Goal: Task Accomplishment & Management: Manage account settings

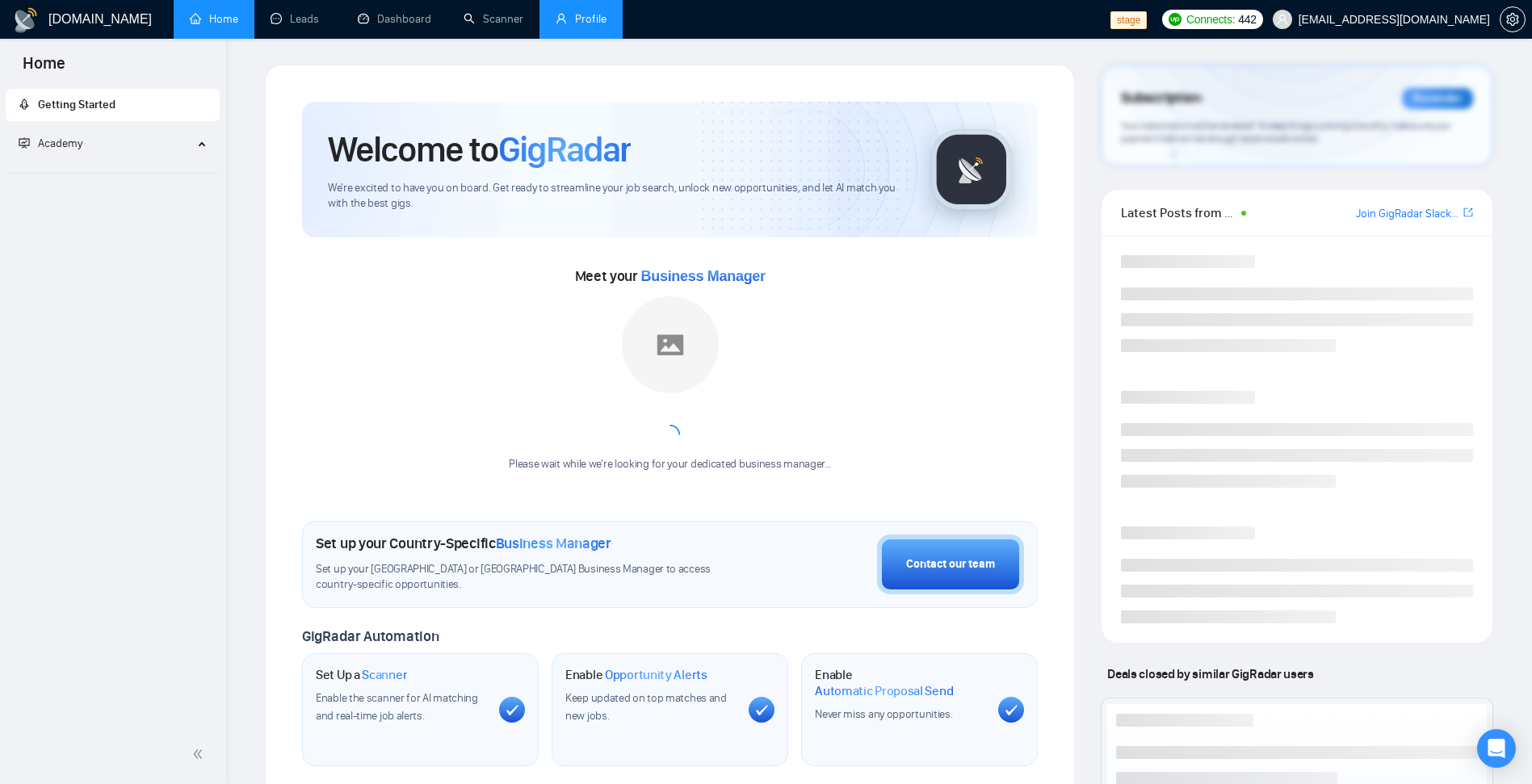
click at [555, 22] on link "Profile" at bounding box center [581, 19] width 51 height 13
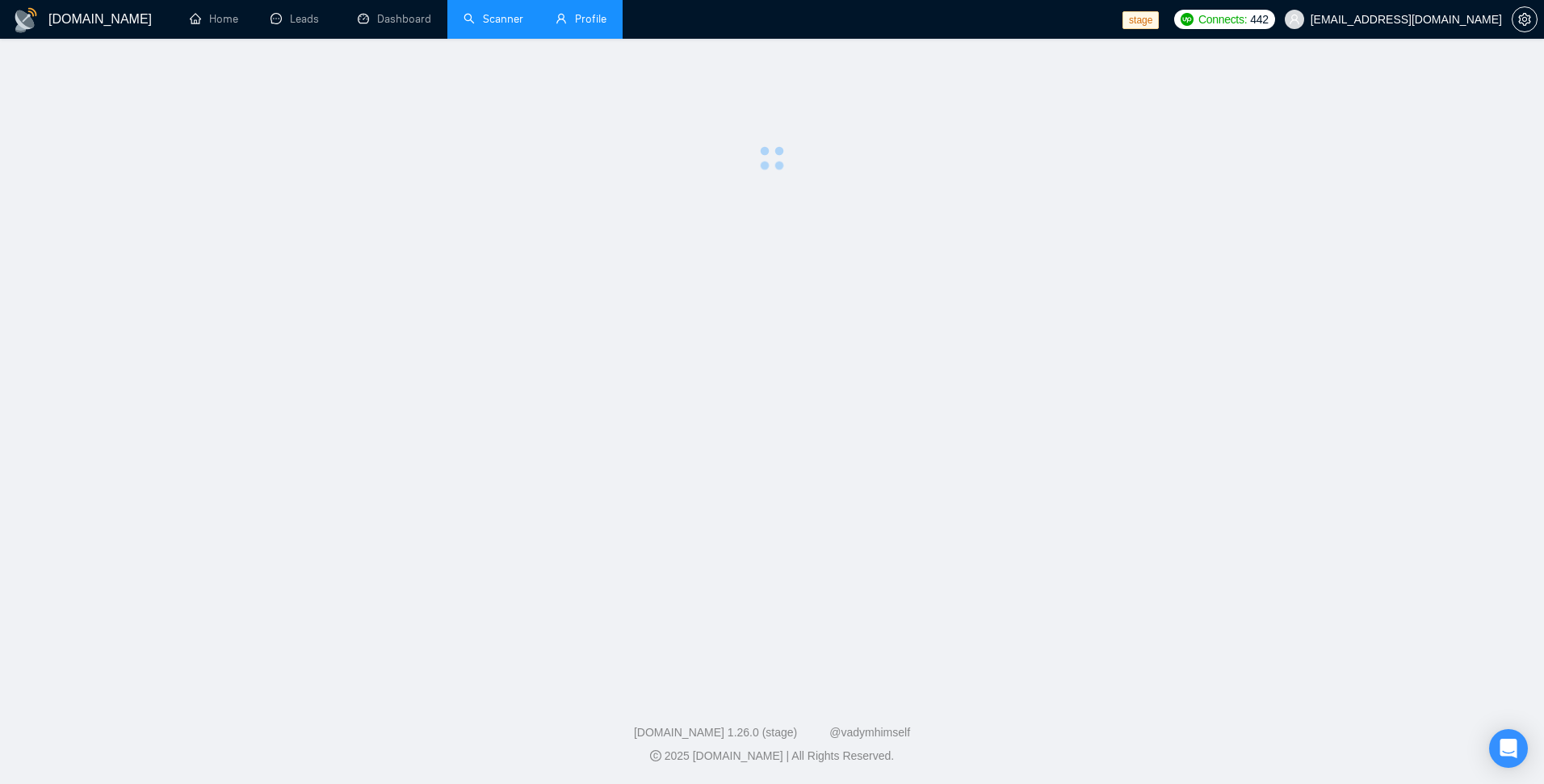
click at [482, 26] on link "Scanner" at bounding box center [493, 19] width 60 height 13
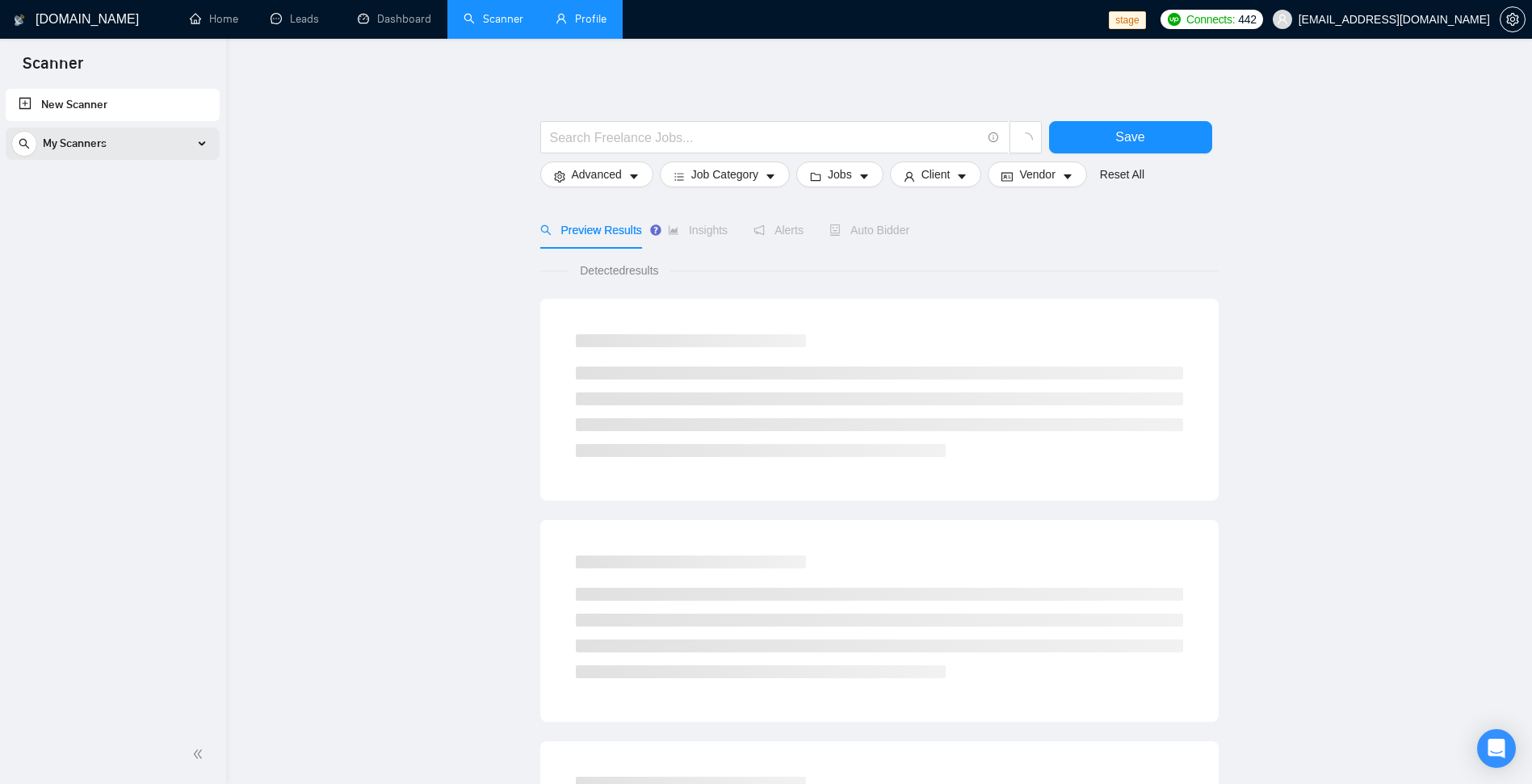
click at [128, 149] on div "My Scanners" at bounding box center [112, 143] width 202 height 32
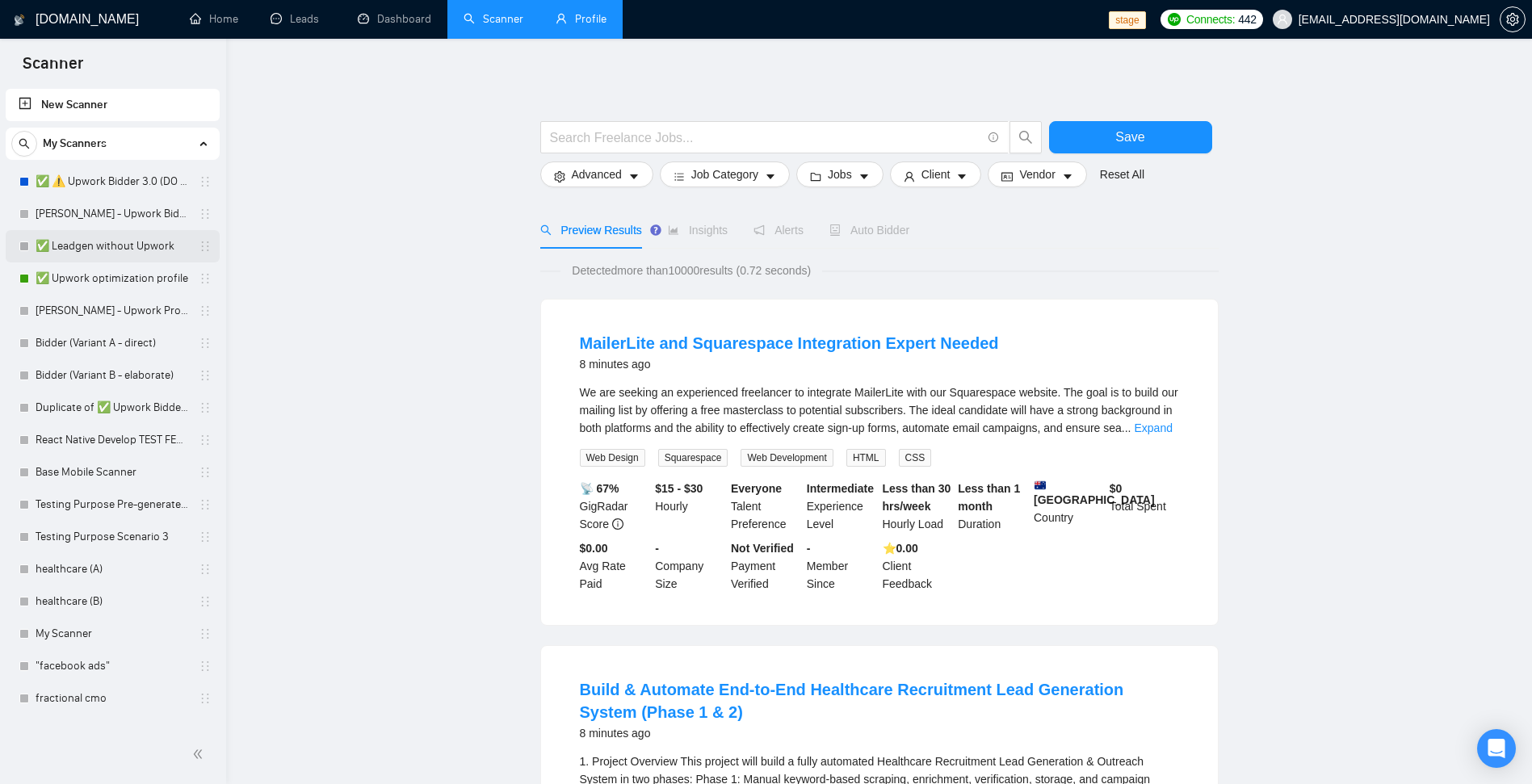
click at [92, 239] on link "✅ Leadgen without Upwork" at bounding box center [111, 246] width 153 height 32
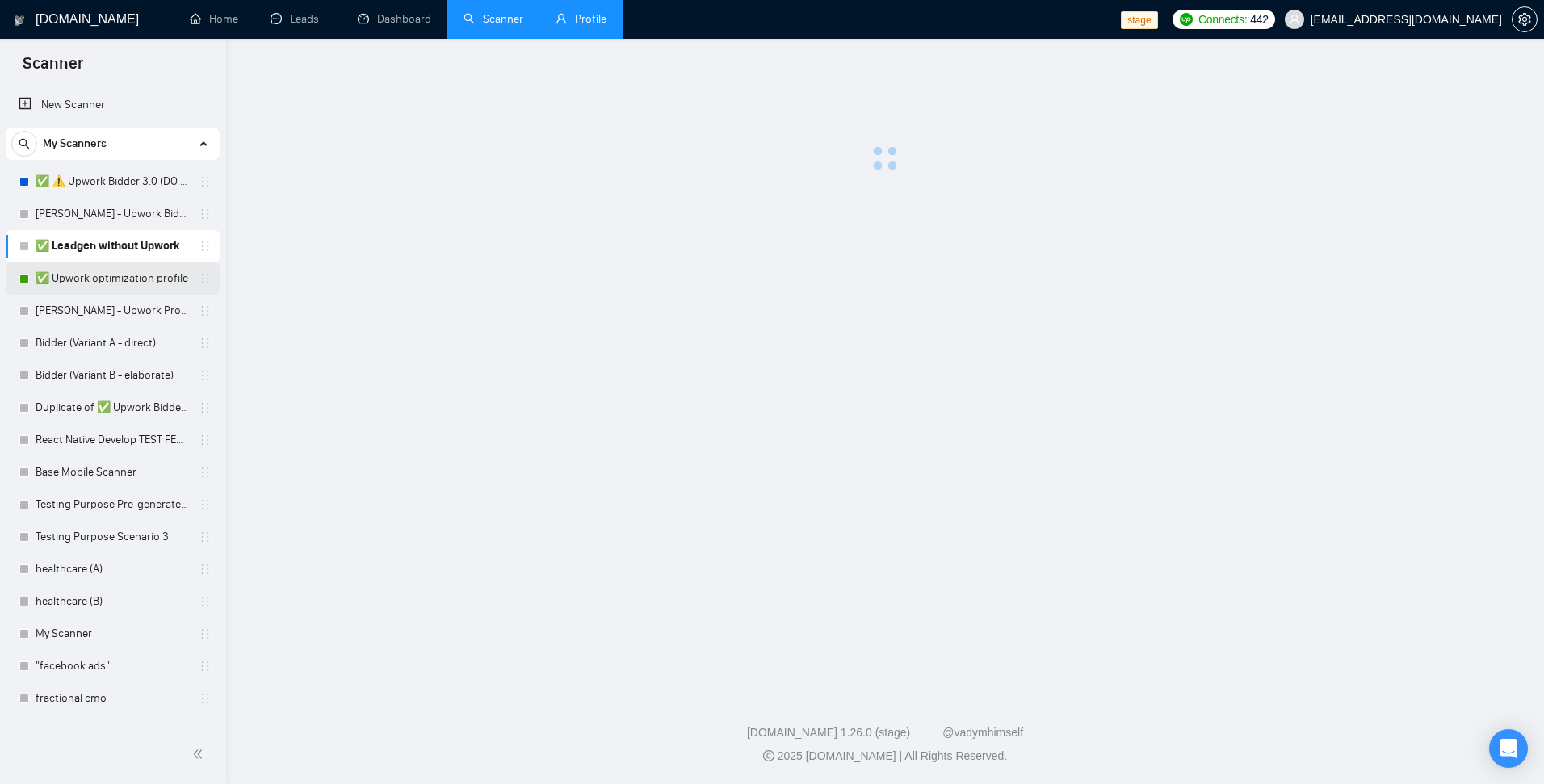
click at [104, 273] on link "✅ Upwork optimization profile" at bounding box center [111, 278] width 153 height 32
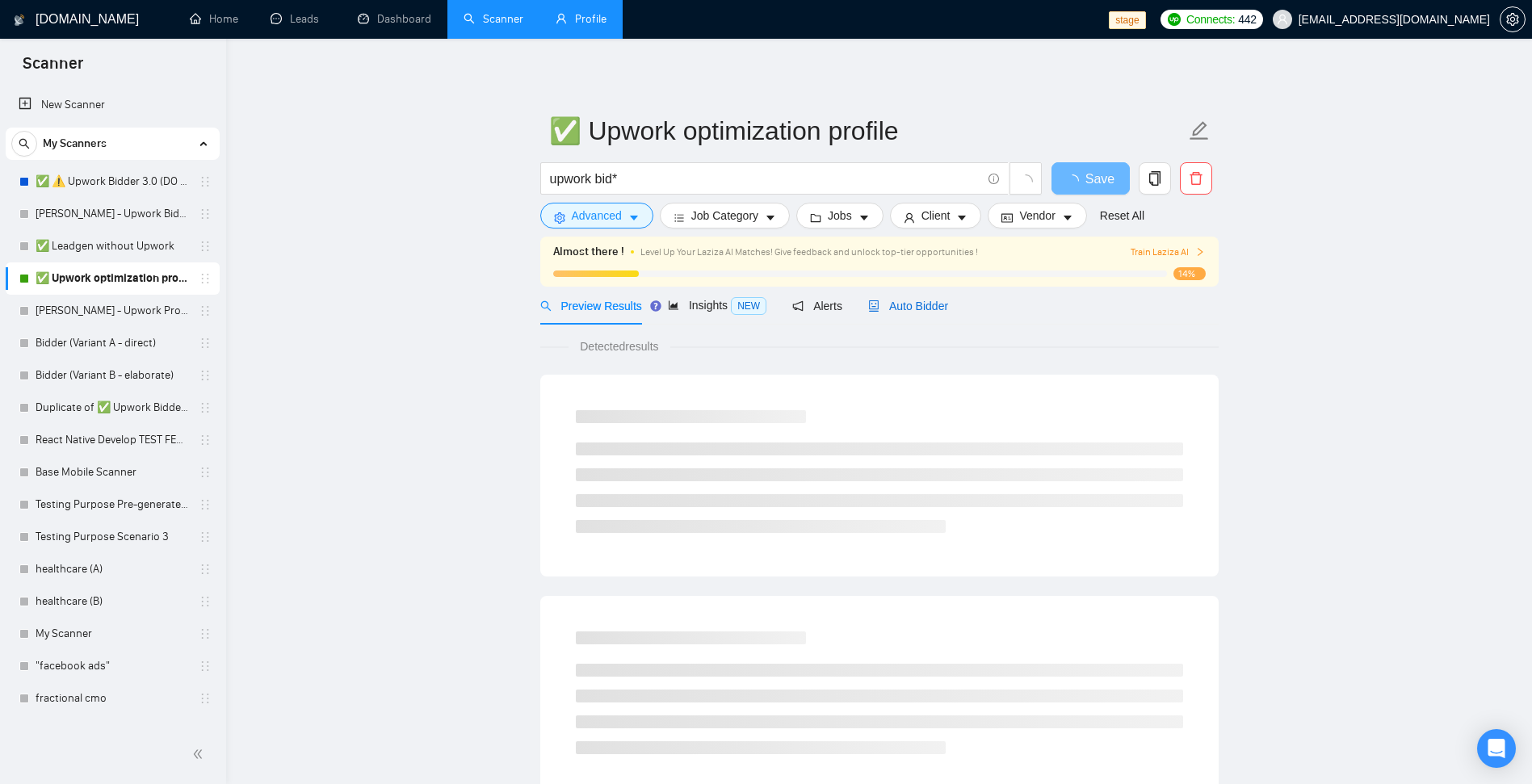
click at [922, 313] on span "Auto Bidder" at bounding box center [908, 306] width 80 height 13
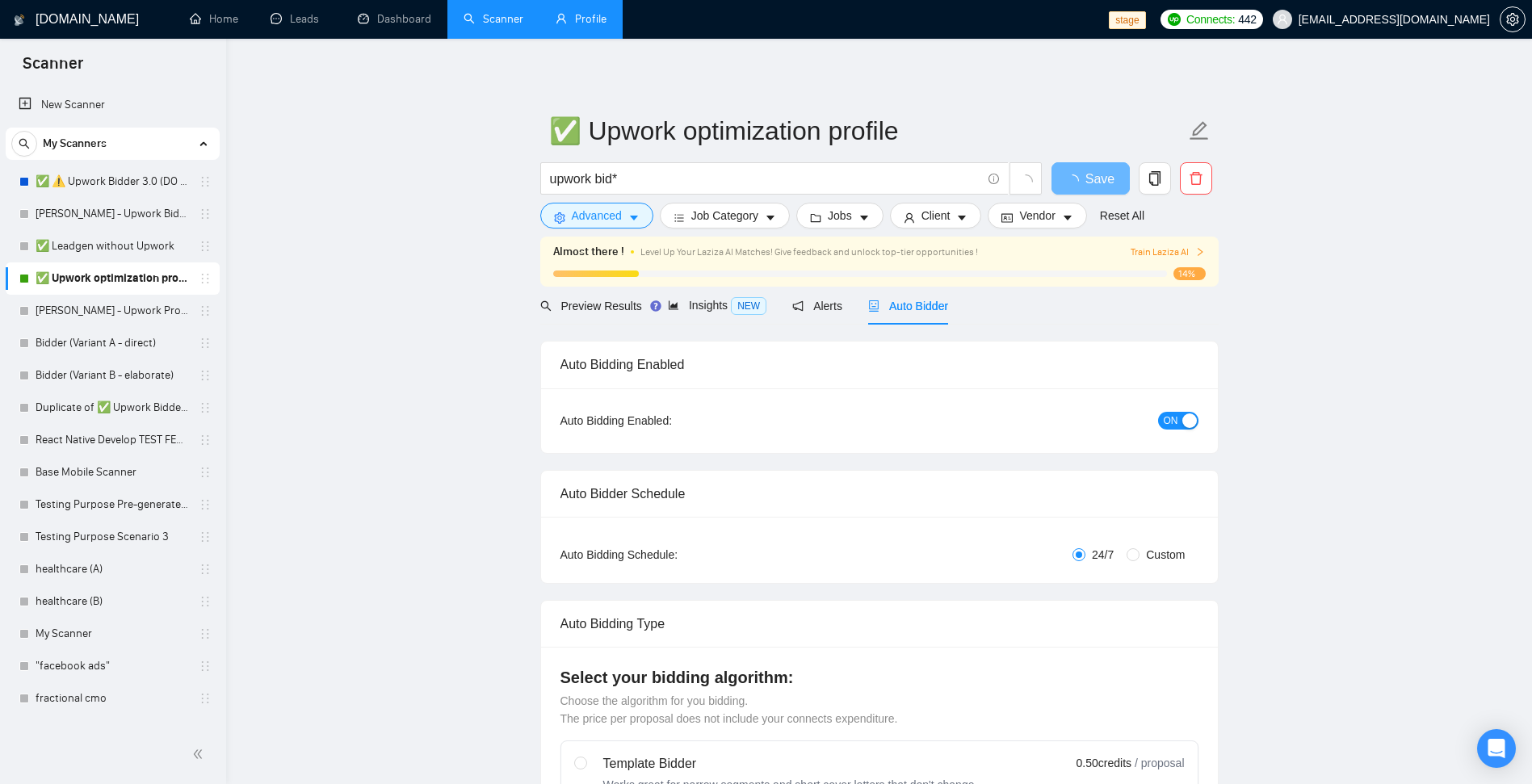
checkbox input "true"
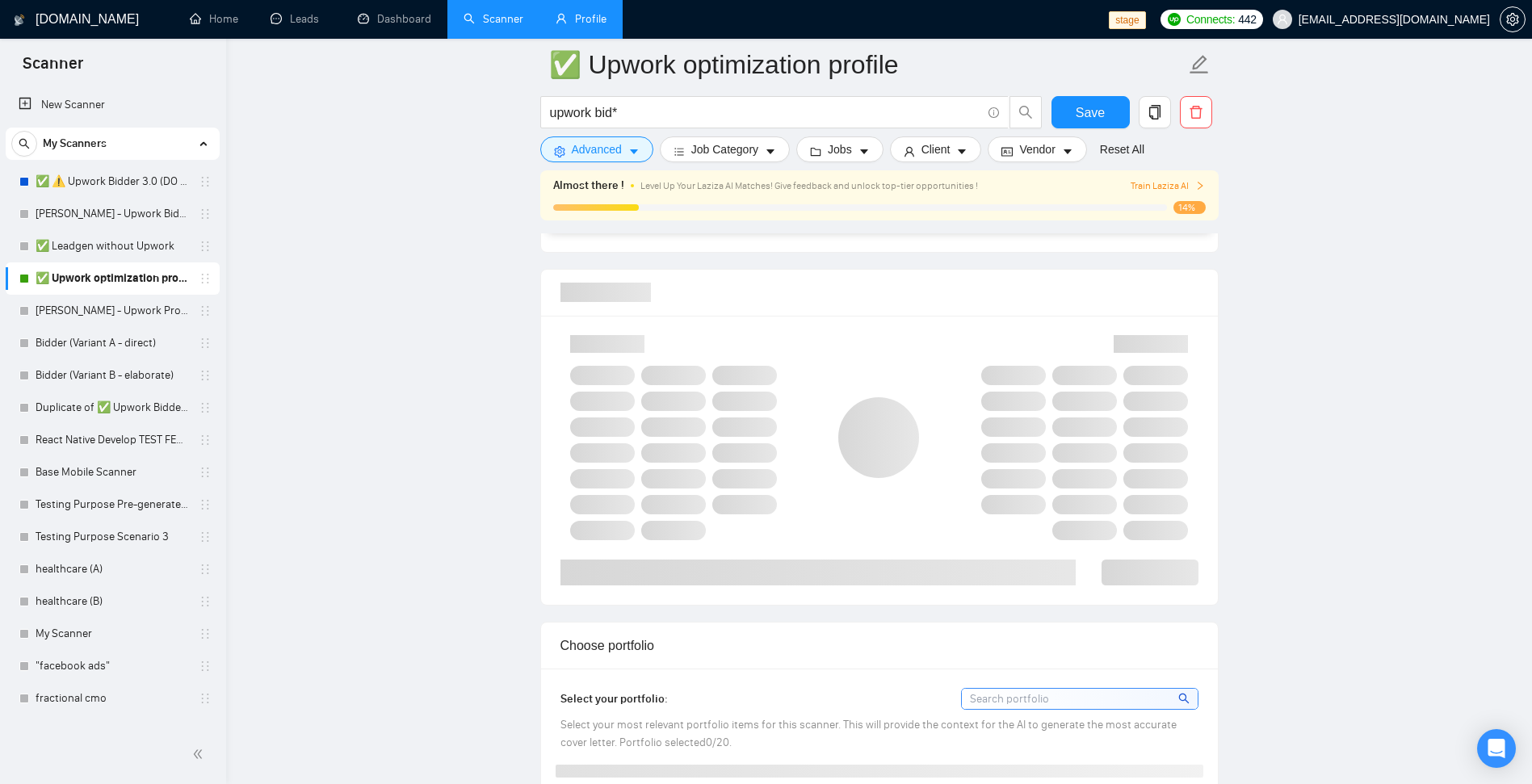
scroll to position [1065, 0]
